Goal: Task Accomplishment & Management: Manage account settings

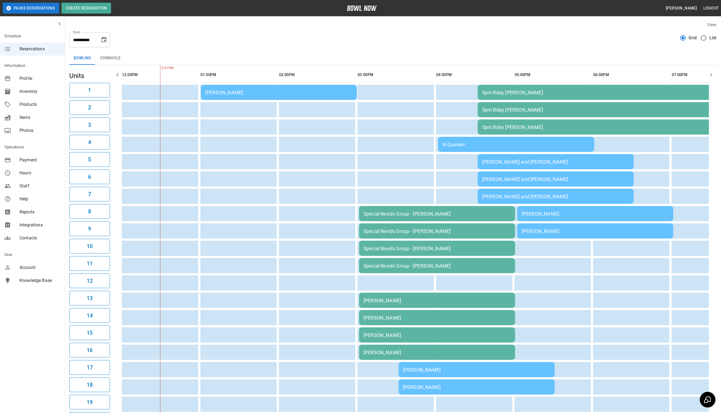
click at [510, 142] on div "N Quasem" at bounding box center [516, 145] width 147 height 6
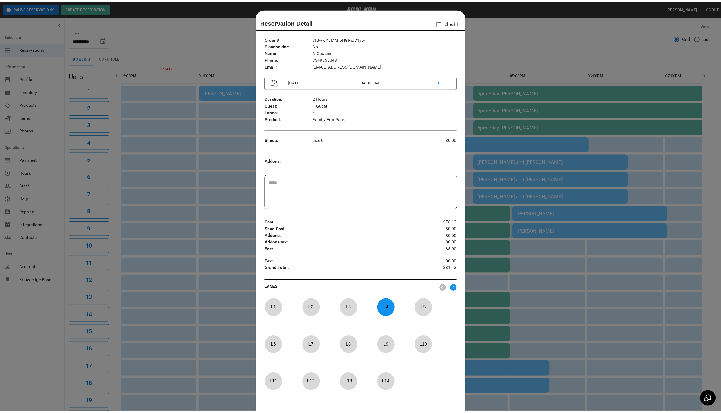
scroll to position [8, 0]
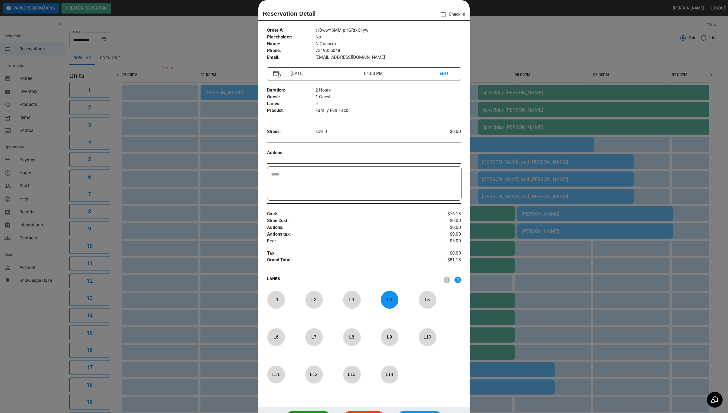
click at [497, 34] on div at bounding box center [364, 206] width 728 height 413
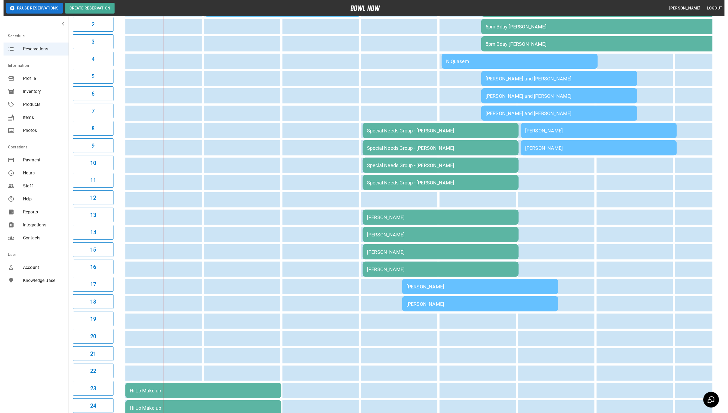
scroll to position [43, 0]
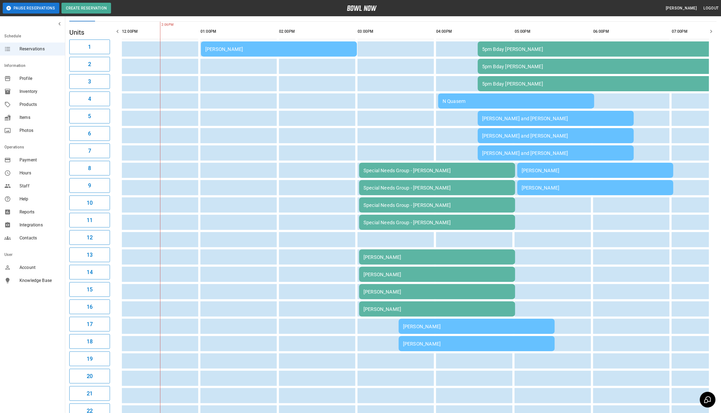
click at [487, 100] on div "N Quasem" at bounding box center [516, 101] width 147 height 6
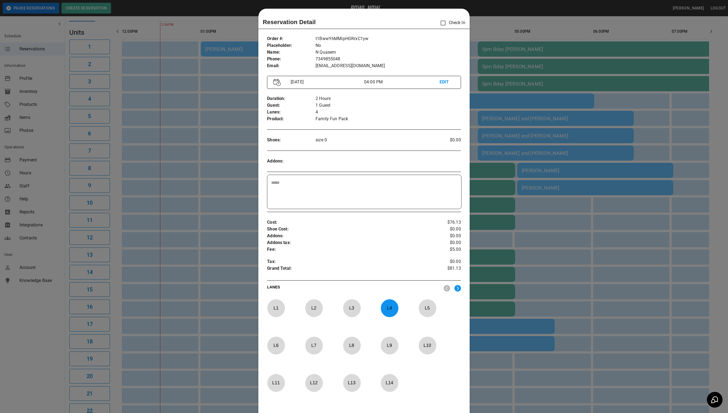
scroll to position [8, 0]
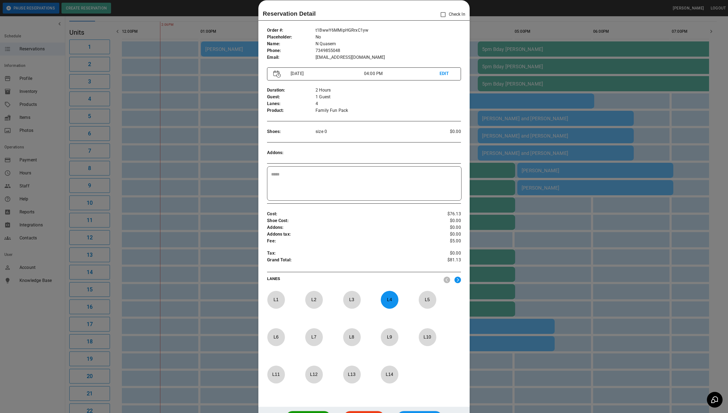
click at [385, 302] on p "L 4" at bounding box center [390, 299] width 18 height 13
click at [357, 376] on p "L 13" at bounding box center [352, 374] width 18 height 13
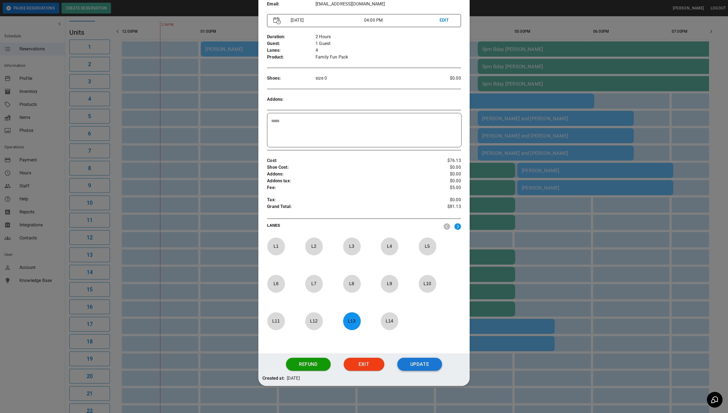
click at [417, 365] on button "Update" at bounding box center [419, 364] width 45 height 13
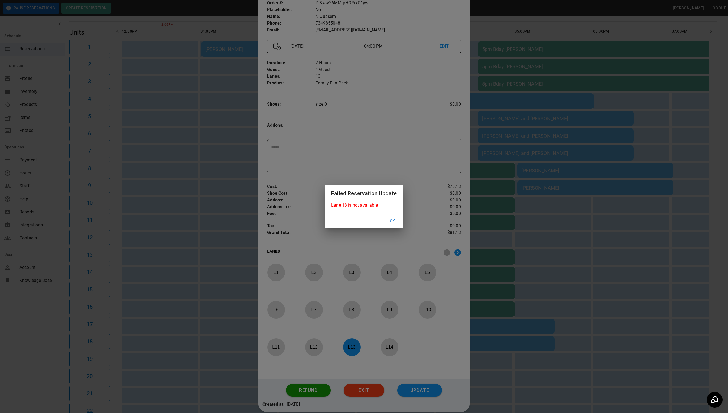
click at [394, 222] on button "Ok" at bounding box center [392, 221] width 17 height 10
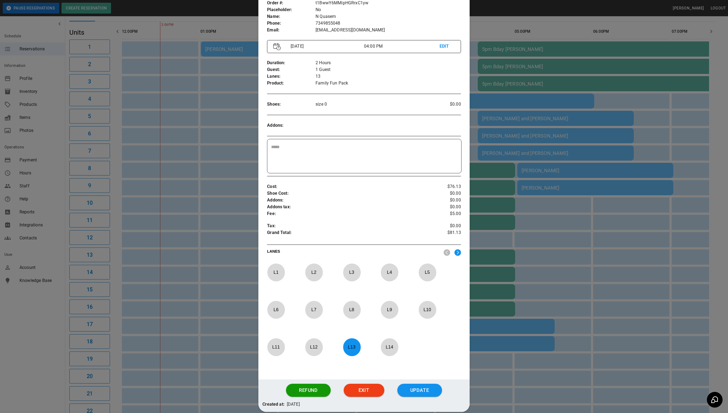
click at [548, 239] on div at bounding box center [364, 206] width 728 height 413
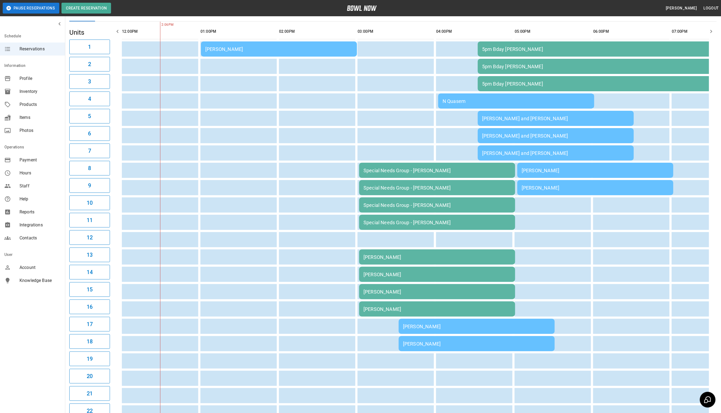
click at [450, 104] on td "N Quasem" at bounding box center [516, 100] width 156 height 15
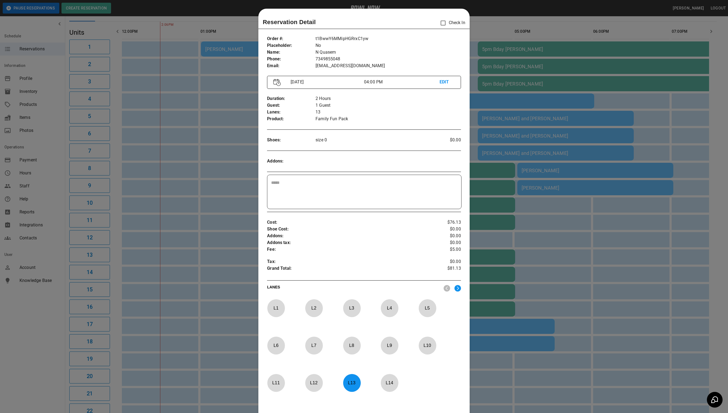
scroll to position [8, 0]
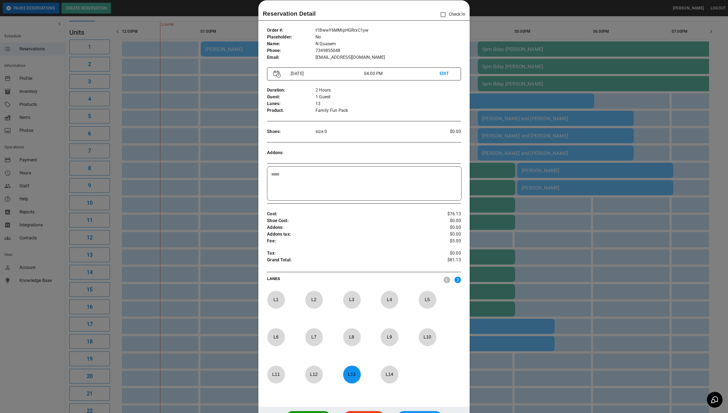
click at [352, 378] on p "L 13" at bounding box center [352, 374] width 18 height 13
click at [318, 377] on p "L 12" at bounding box center [314, 374] width 18 height 13
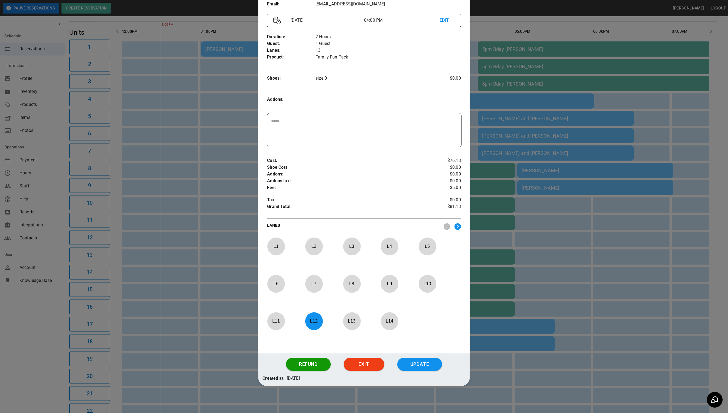
click at [415, 367] on button "Update" at bounding box center [419, 364] width 45 height 13
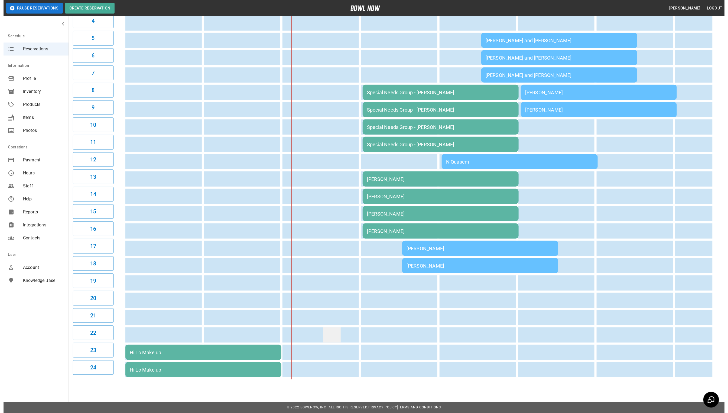
scroll to position [0, 0]
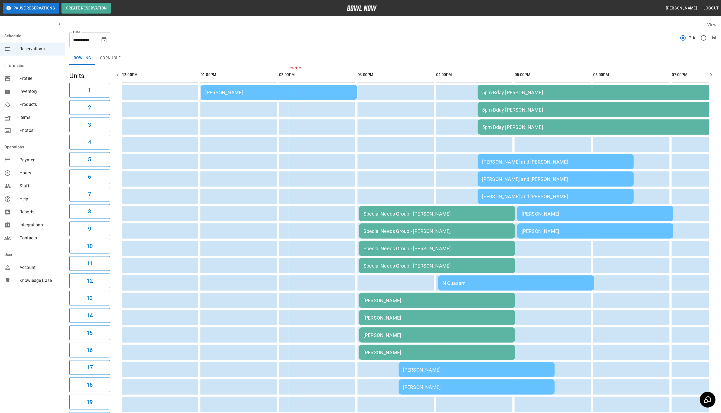
click at [235, 97] on td "[PERSON_NAME]" at bounding box center [279, 92] width 156 height 15
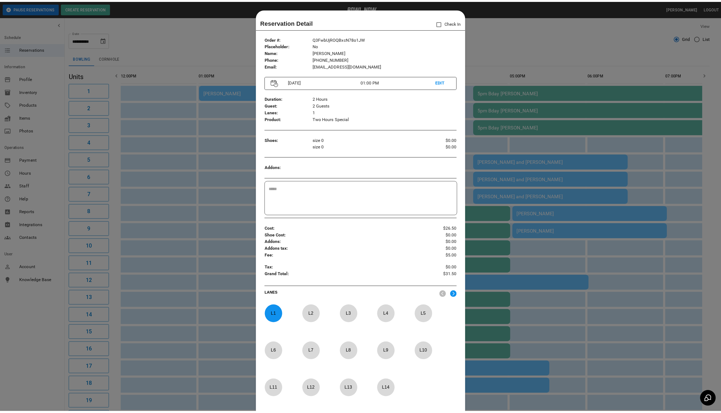
scroll to position [8, 0]
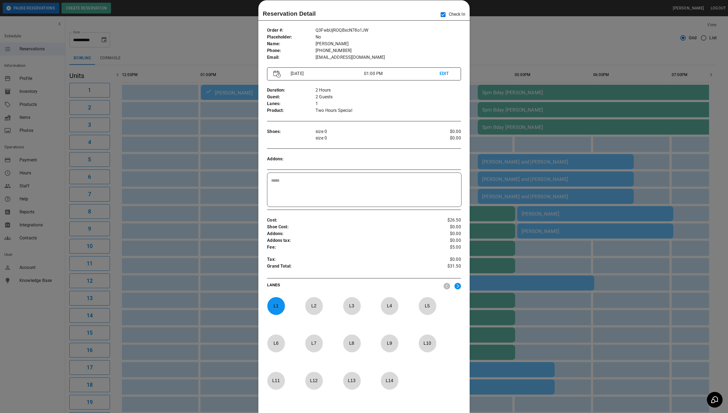
drag, startPoint x: 556, startPoint y: 30, endPoint x: 627, endPoint y: 21, distance: 70.9
click at [556, 30] on div at bounding box center [364, 206] width 728 height 413
